Goal: Find specific page/section: Find specific page/section

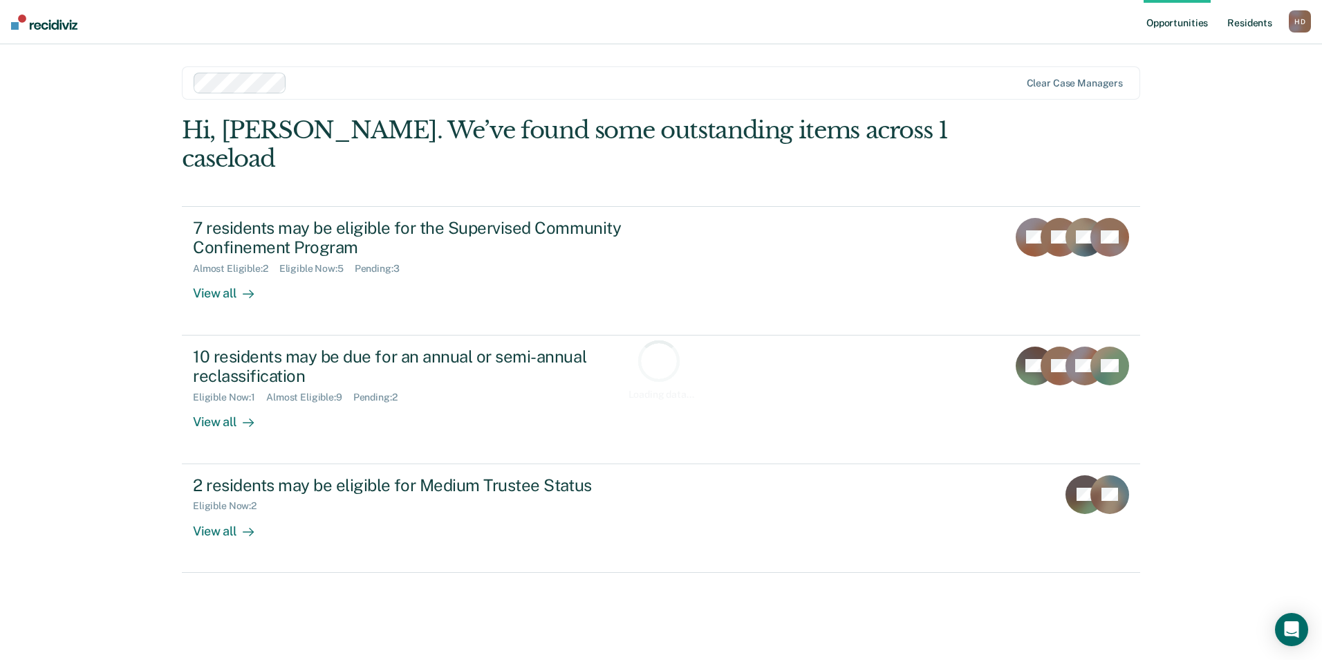
click at [1254, 27] on link "Resident s" at bounding box center [1249, 22] width 50 height 44
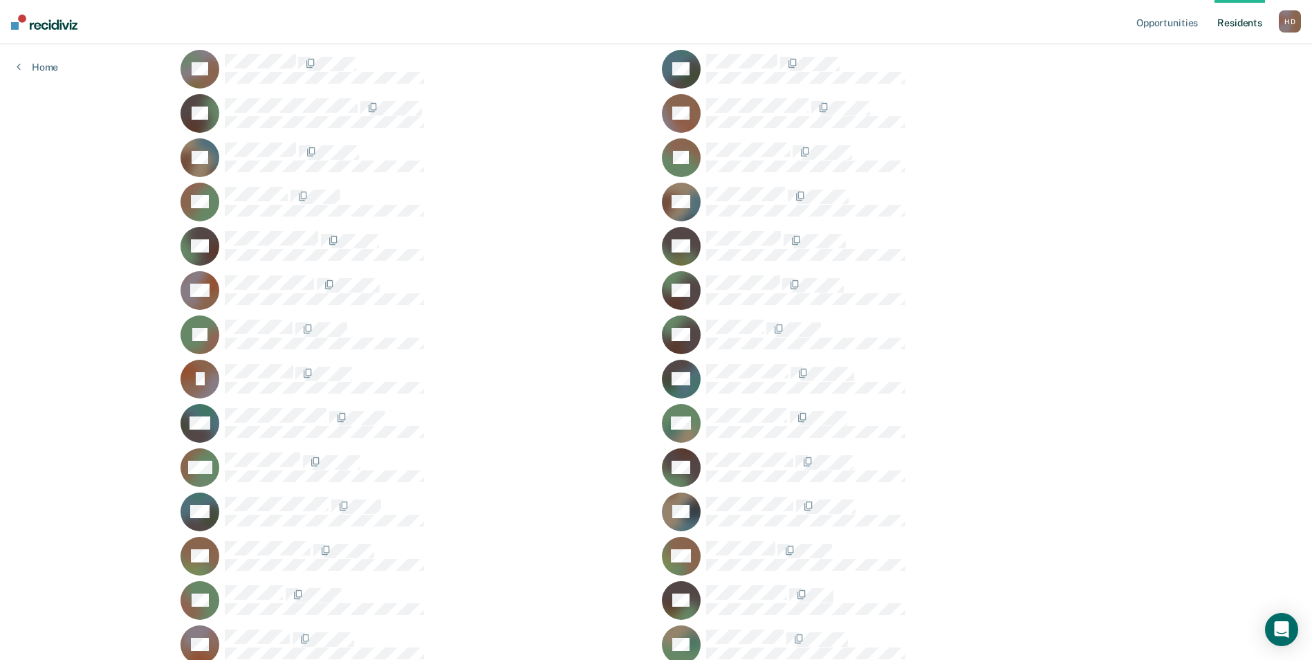
scroll to position [691, 0]
